Goal: Information Seeking & Learning: Learn about a topic

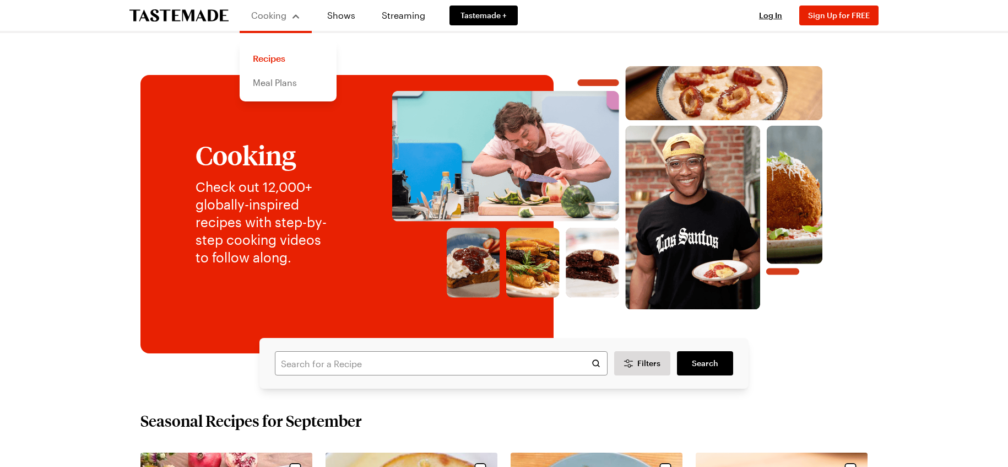
click at [281, 84] on link "Meal Plans" at bounding box center [288, 83] width 84 height 24
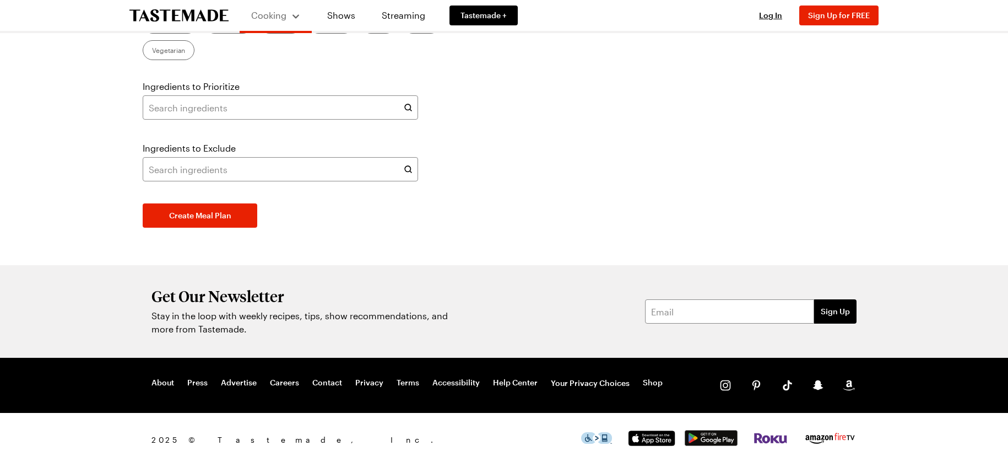
scroll to position [586, 0]
click at [275, 58] on link "Recipes" at bounding box center [288, 58] width 84 height 24
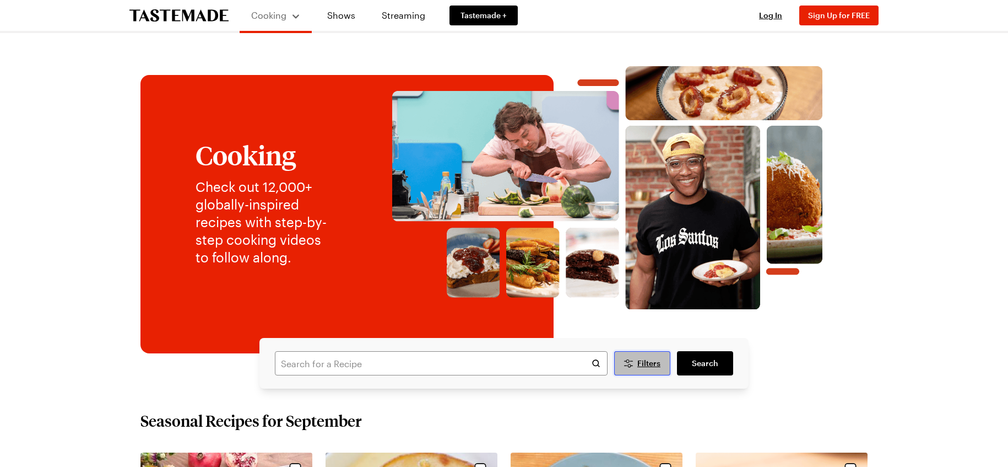
click at [632, 361] on icon "Desktop filters" at bounding box center [628, 362] width 13 height 13
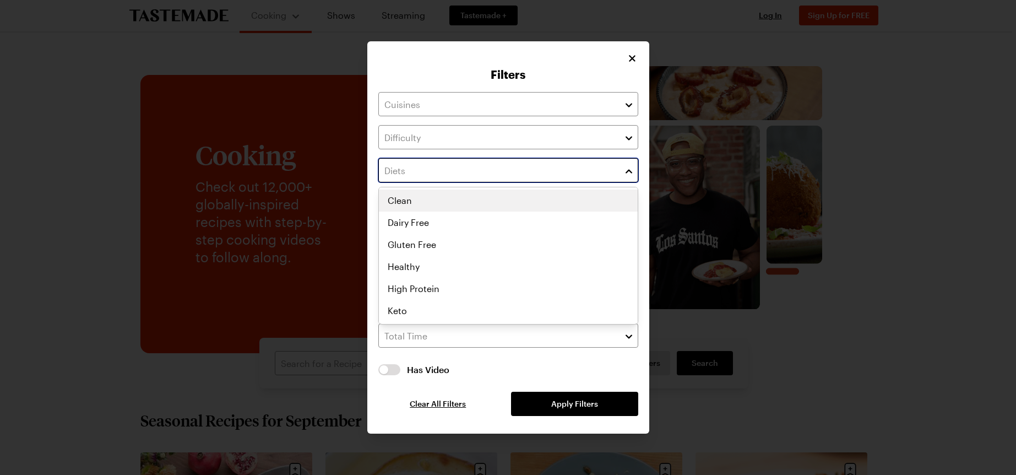
click at [617, 172] on input "text" at bounding box center [508, 170] width 260 height 24
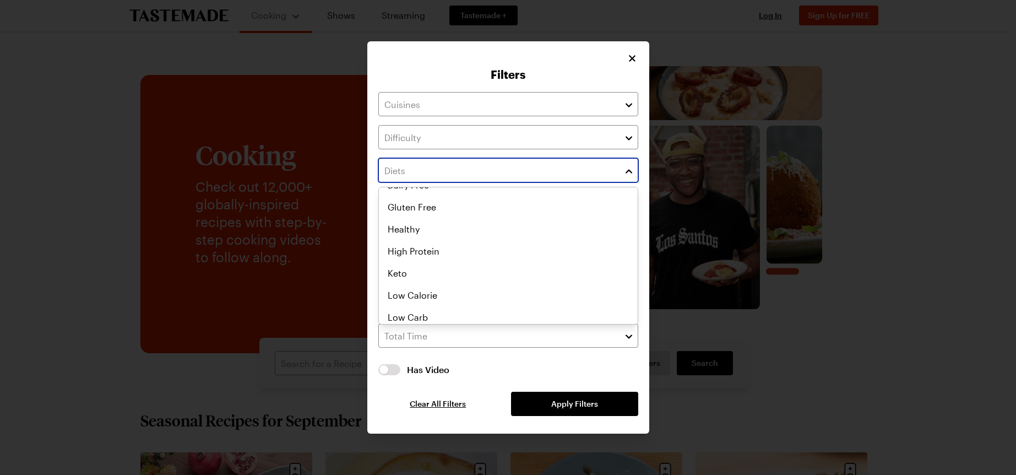
scroll to position [55, 0]
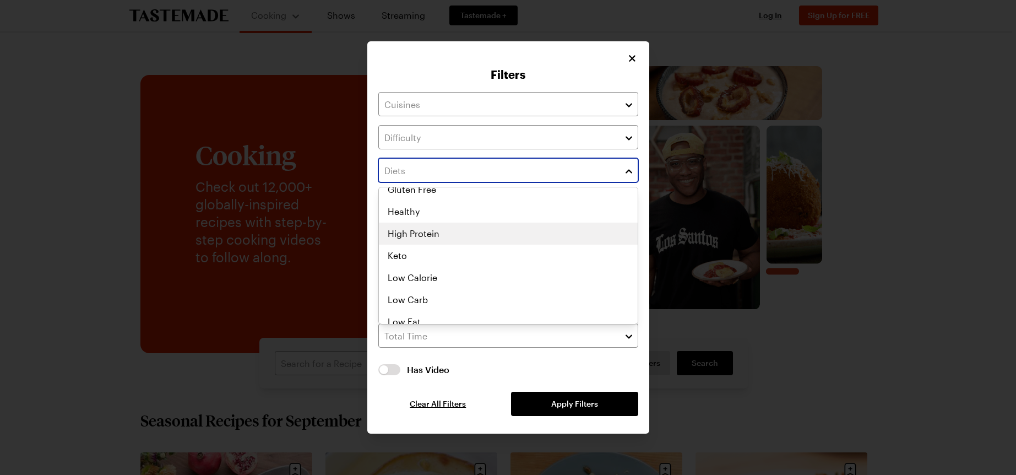
click at [438, 239] on div "Clean Dairy Free Gluten Free Healthy High Protein Keto Low Calorie Low Carb Low…" at bounding box center [508, 200] width 259 height 132
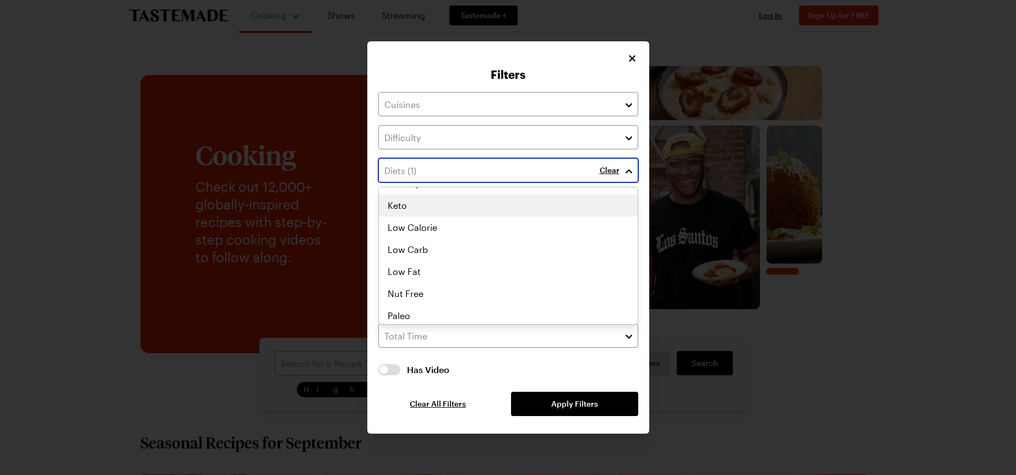
click at [424, 206] on div "High Protein Clean Dairy Free Gluten Free Healthy High Protein Keto Low Calorie…" at bounding box center [508, 145] width 259 height 132
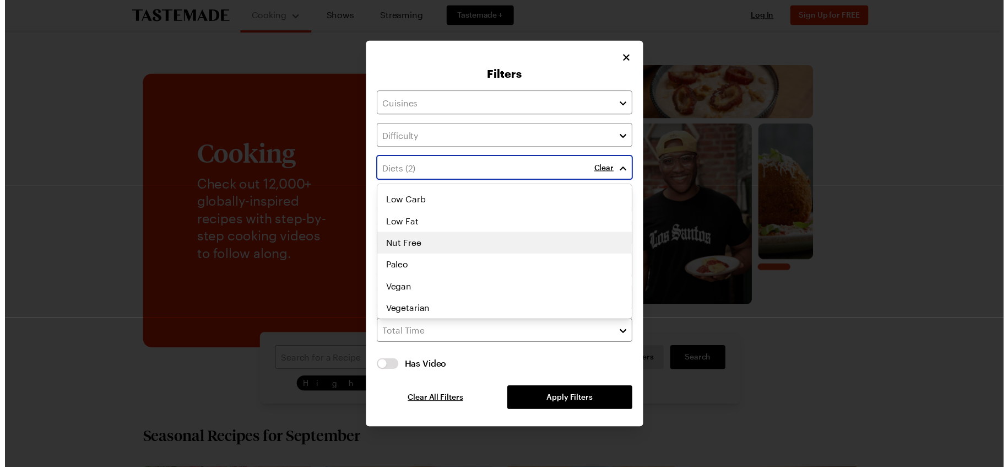
scroll to position [0, 0]
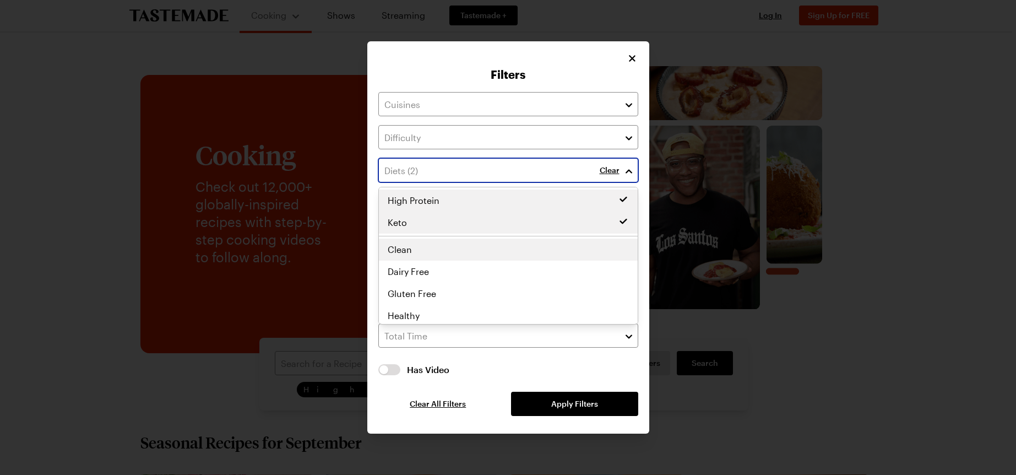
click at [454, 250] on div "High Protein Keto Clean Dairy Free Gluten Free Healthy High Protein Keto Low Ca…" at bounding box center [508, 255] width 259 height 132
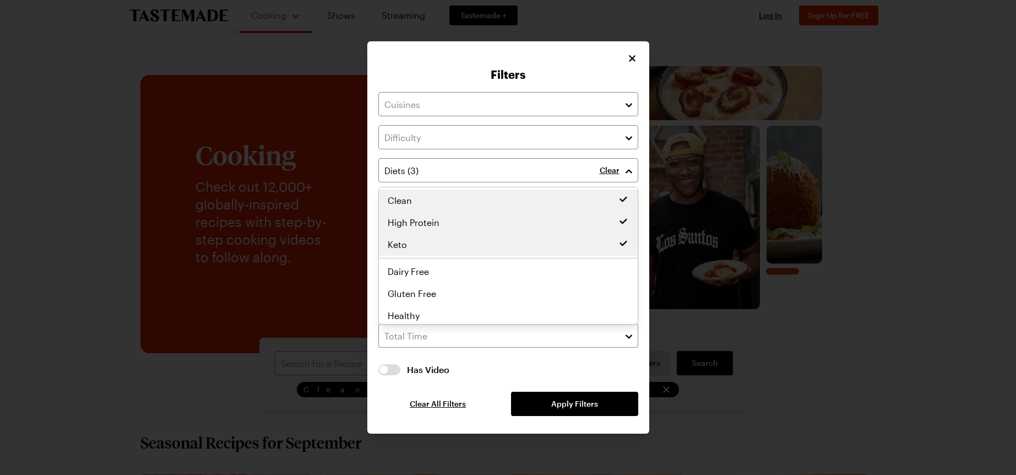
click at [557, 399] on div "Clear Has Video Has Video Clear All Filters Apply Filters" at bounding box center [508, 254] width 260 height 324
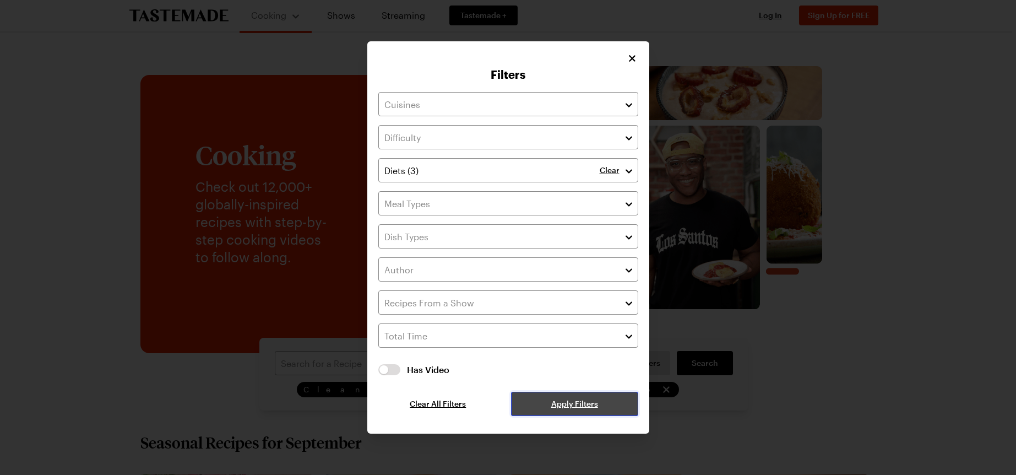
click at [594, 403] on span "Apply Filters" at bounding box center [574, 403] width 47 height 11
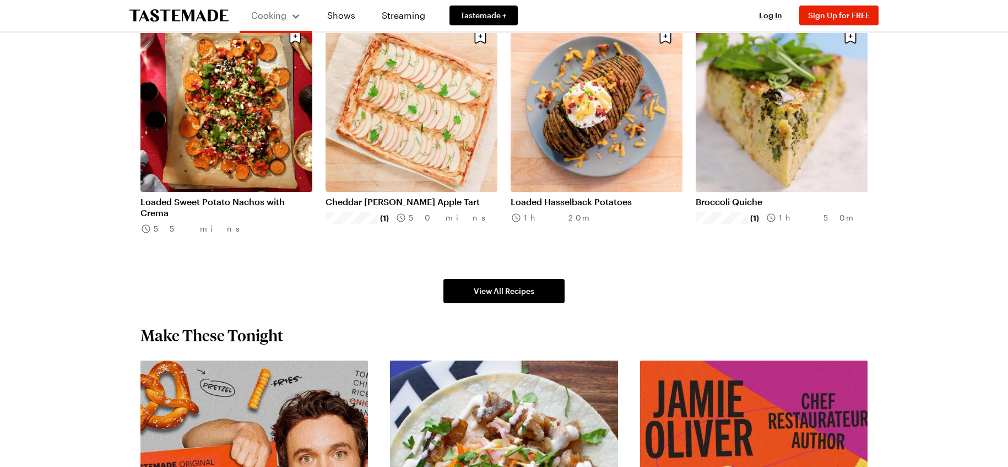
scroll to position [716, 0]
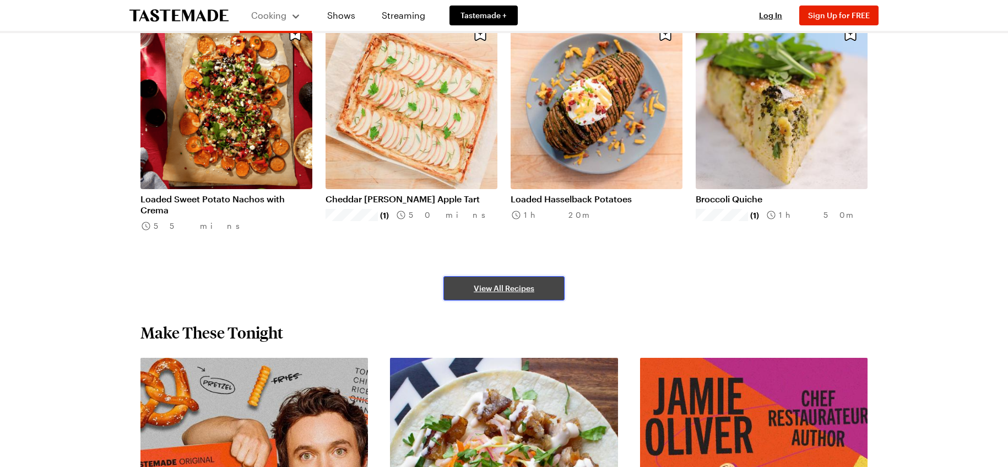
click at [513, 290] on span "View All Recipes" at bounding box center [504, 288] width 61 height 11
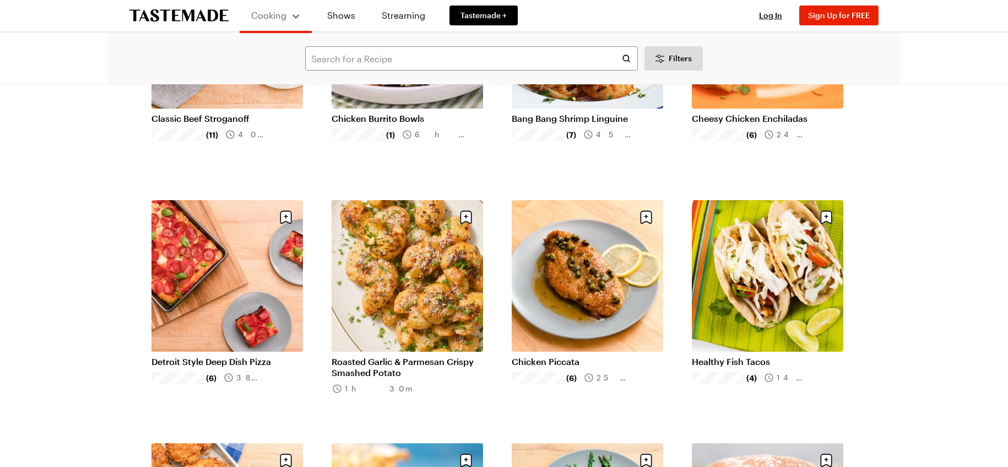
scroll to position [878, 0]
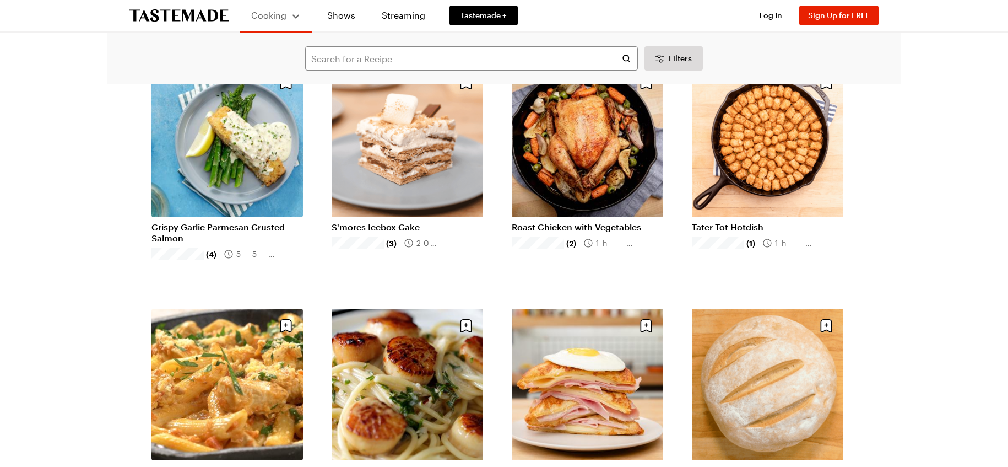
scroll to position [2365, 0]
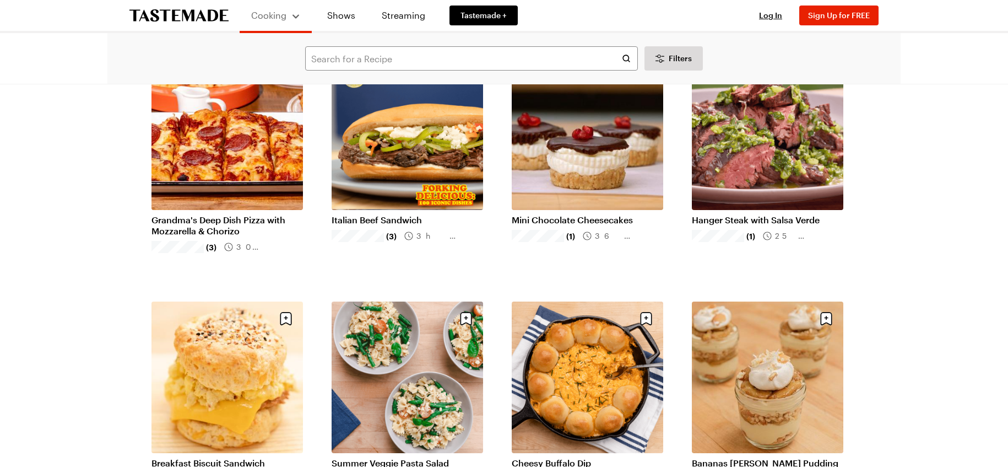
scroll to position [3797, 0]
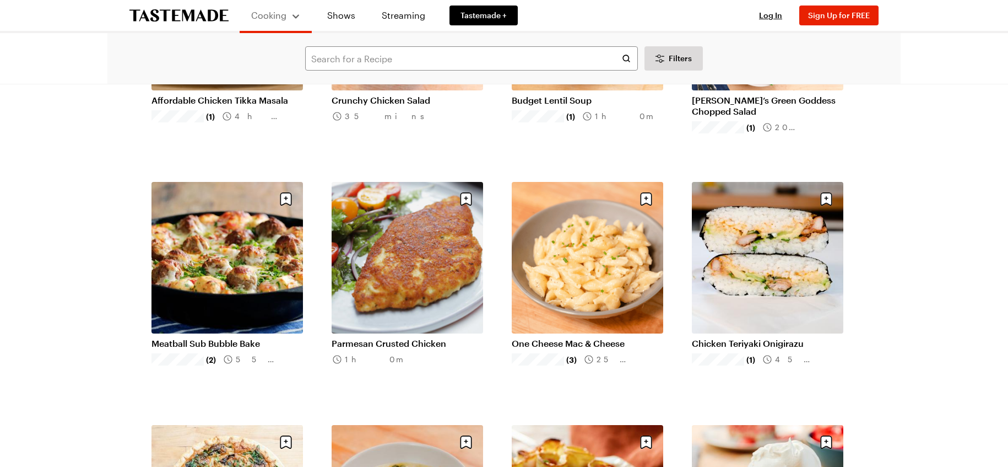
scroll to position [4844, 0]
